Goal: Information Seeking & Learning: Understand process/instructions

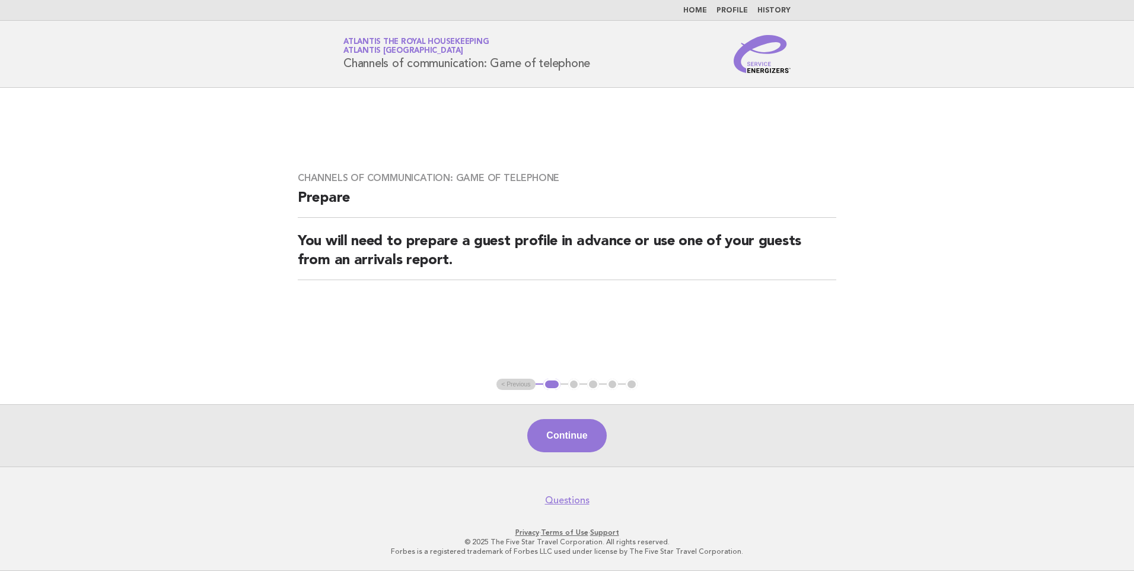
click at [707, 6] on li "Home" at bounding box center [695, 10] width 24 height 9
click at [705, 9] on link "Home" at bounding box center [695, 10] width 24 height 7
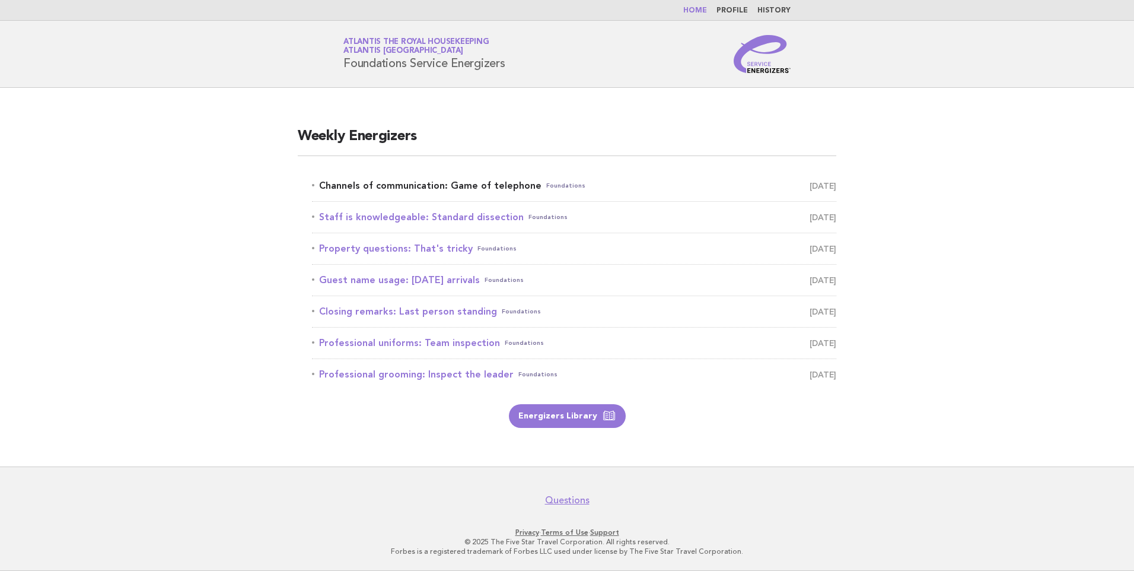
click at [497, 183] on link "Channels of communication: Game of telephone Foundations August 29" at bounding box center [574, 185] width 524 height 17
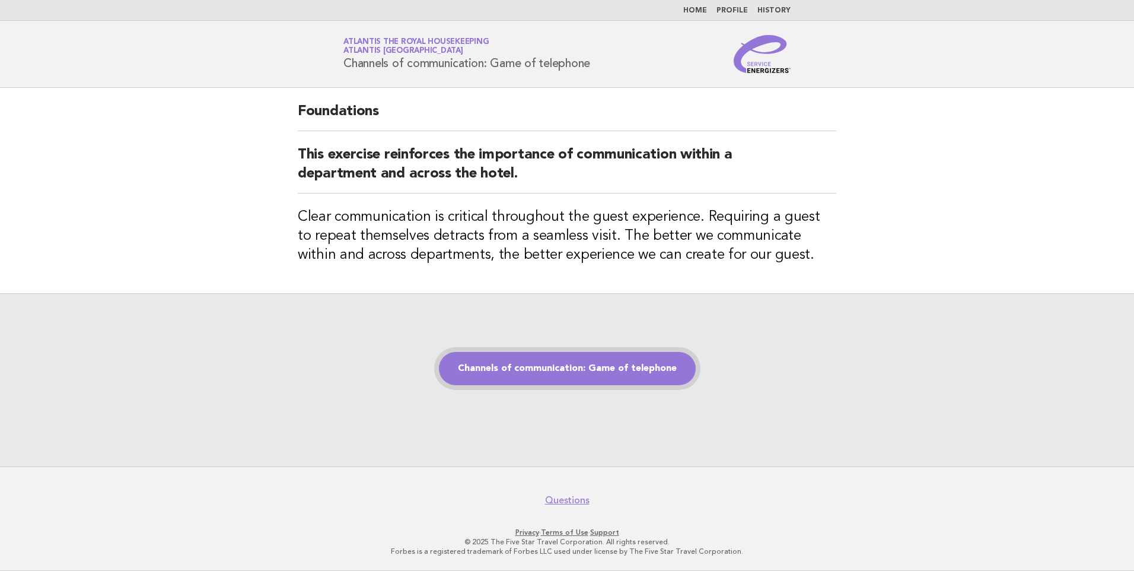
click at [508, 372] on link "Channels of communication: Game of telephone" at bounding box center [567, 368] width 257 height 33
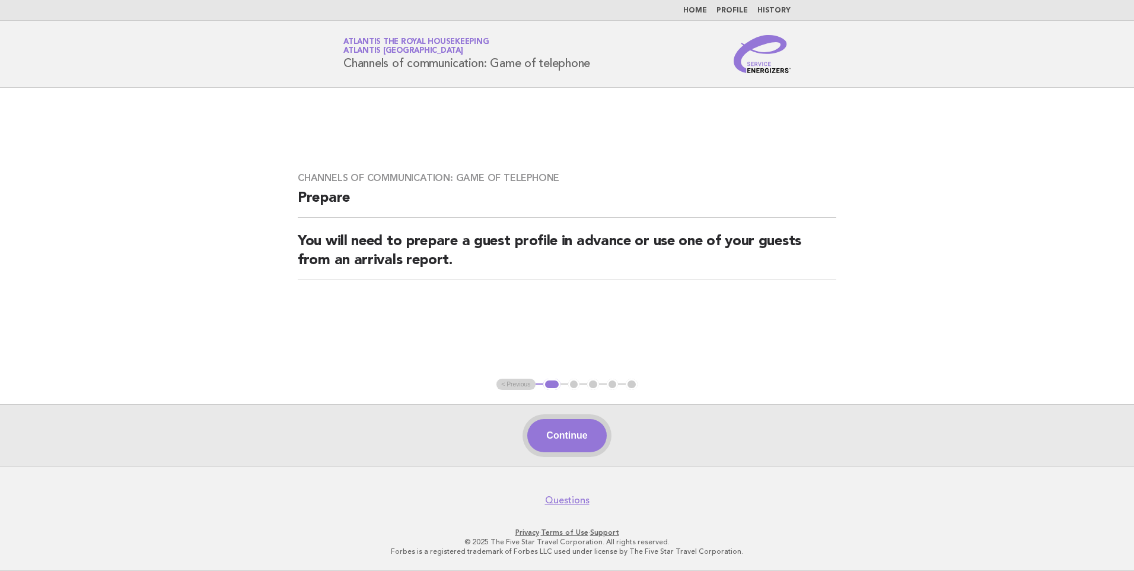
click at [581, 441] on button "Continue" at bounding box center [566, 435] width 79 height 33
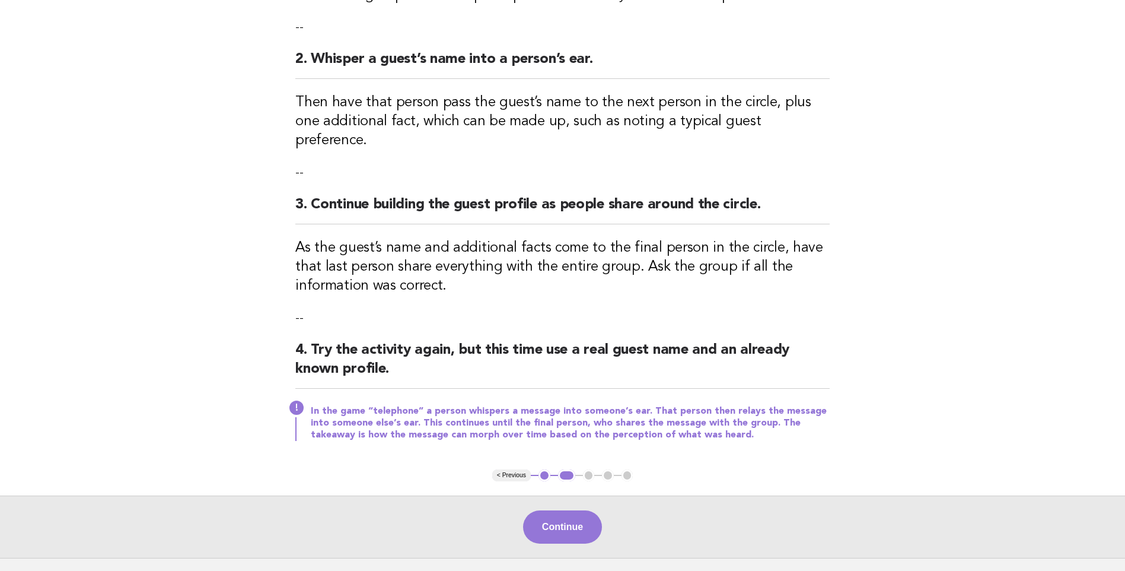
scroll to position [237, 0]
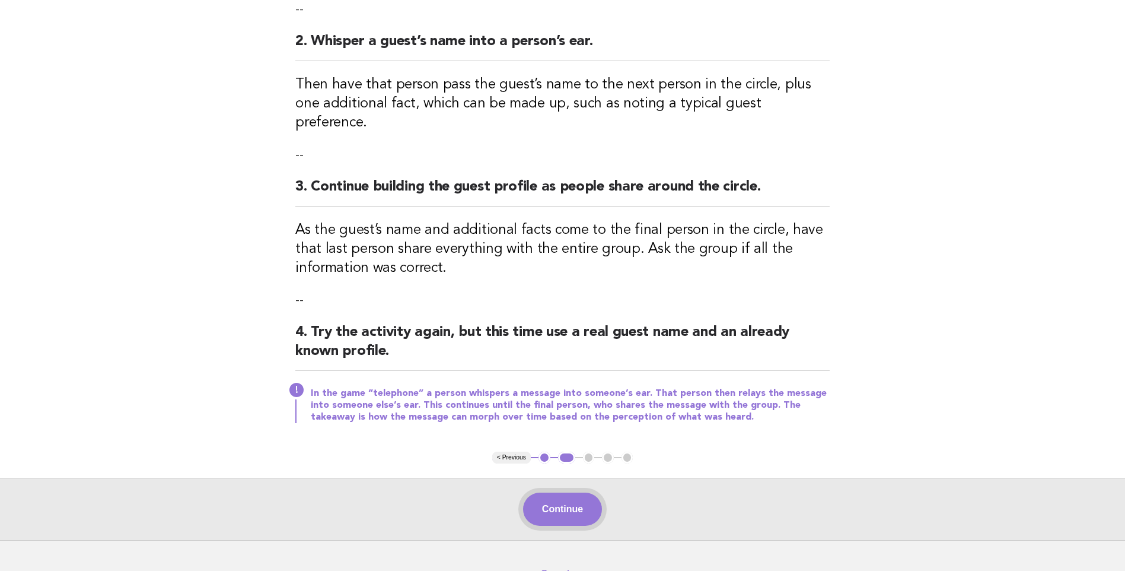
click at [556, 492] on button "Continue" at bounding box center [562, 508] width 79 height 33
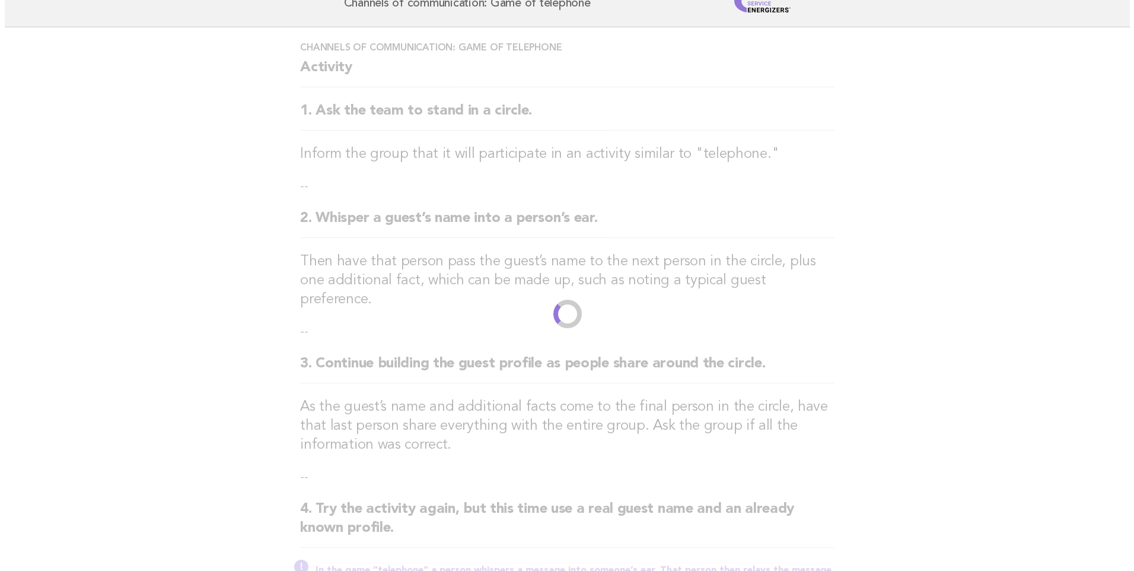
scroll to position [0, 0]
